Goal: Find specific page/section: Find specific page/section

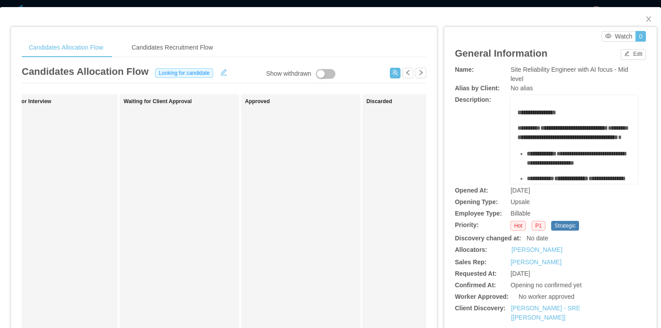
scroll to position [0, 470]
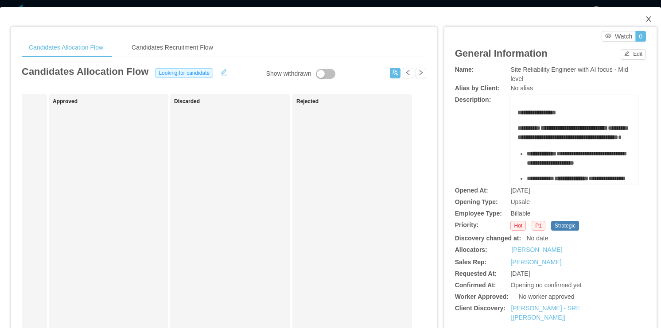
click at [645, 17] on icon "icon: close" at bounding box center [648, 19] width 7 height 7
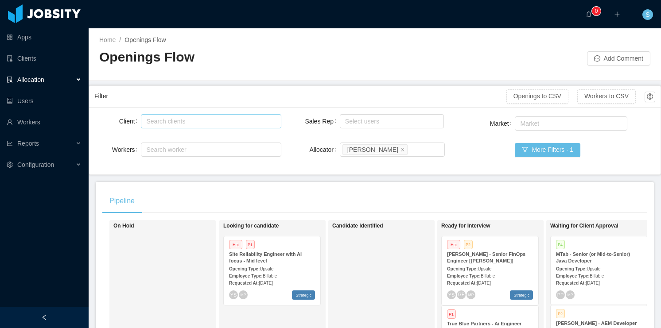
click at [171, 120] on div "Search clients" at bounding box center [208, 121] width 125 height 9
type input "******"
click at [286, 175] on main "Home / Openings Flow / Openings Flow Add Comment Filter Openings to CSV Workers…" at bounding box center [375, 178] width 572 height 300
click at [279, 259] on div "Site Reliability Engineer with AI focus - Mid level" at bounding box center [272, 257] width 86 height 13
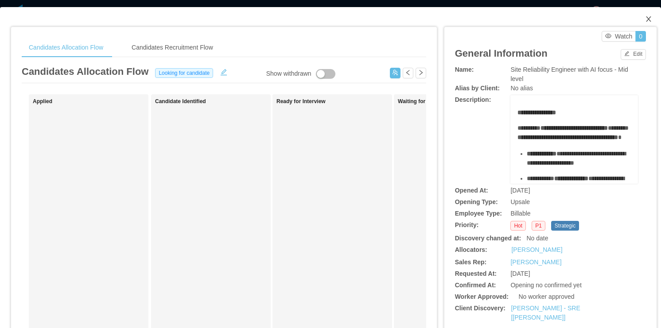
click at [645, 19] on icon "icon: close" at bounding box center [648, 19] width 7 height 7
